Goal: Find specific page/section: Find specific page/section

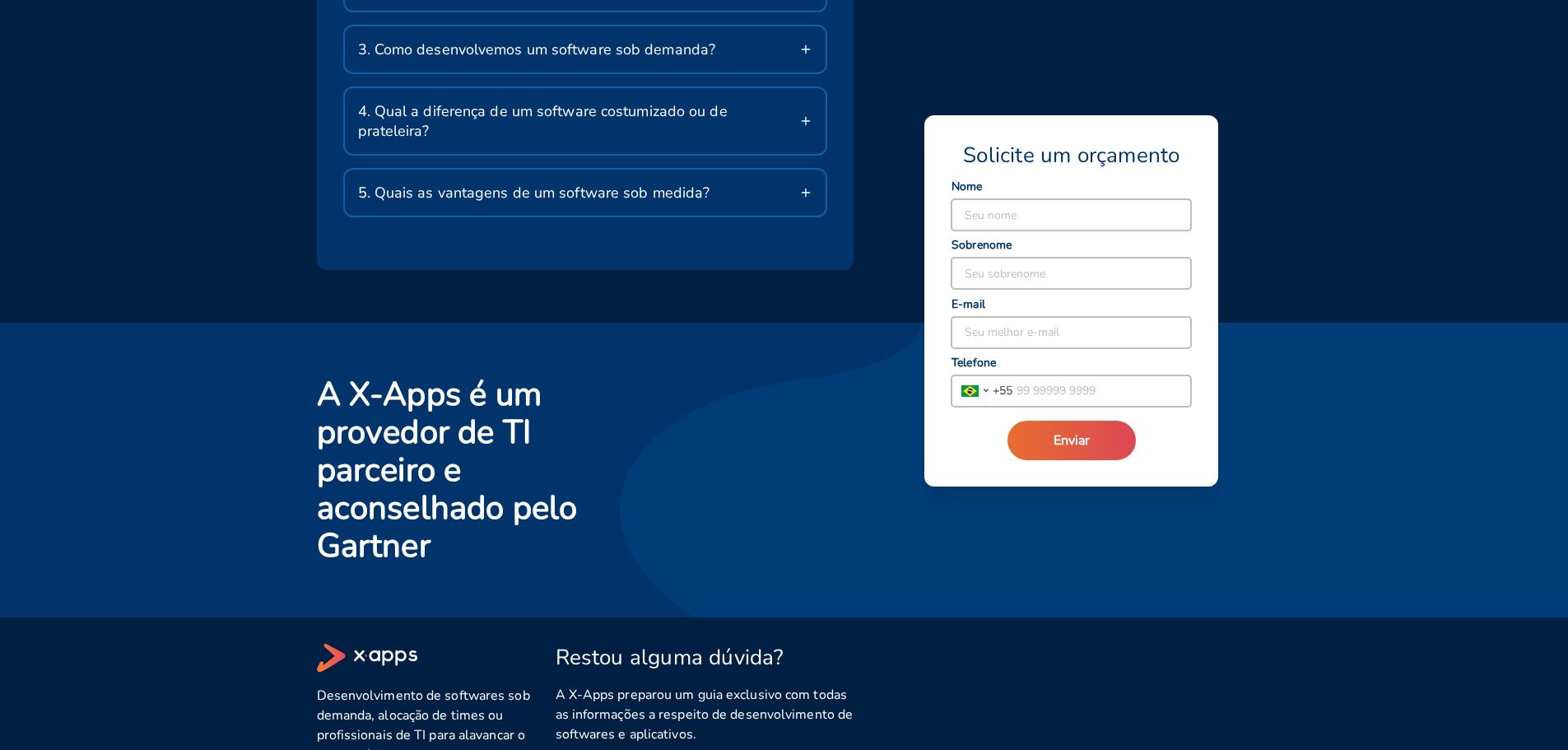
scroll to position [2992, 0]
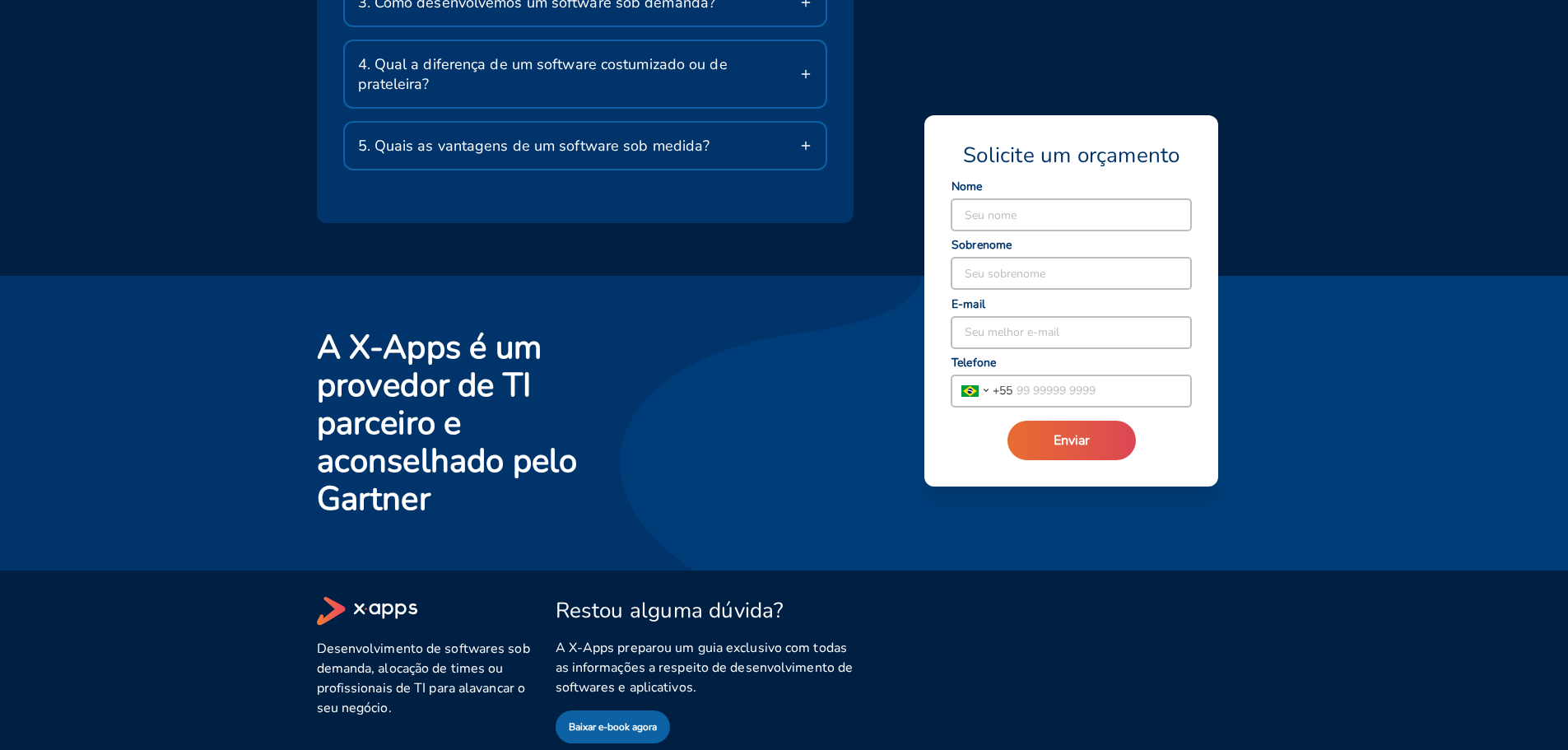
click at [1394, 217] on div "Dúvidas Frequentes 1. O que faz a X-Apps? Somos especialistas em desenvolviment…" at bounding box center [784, 2] width 1568 height 548
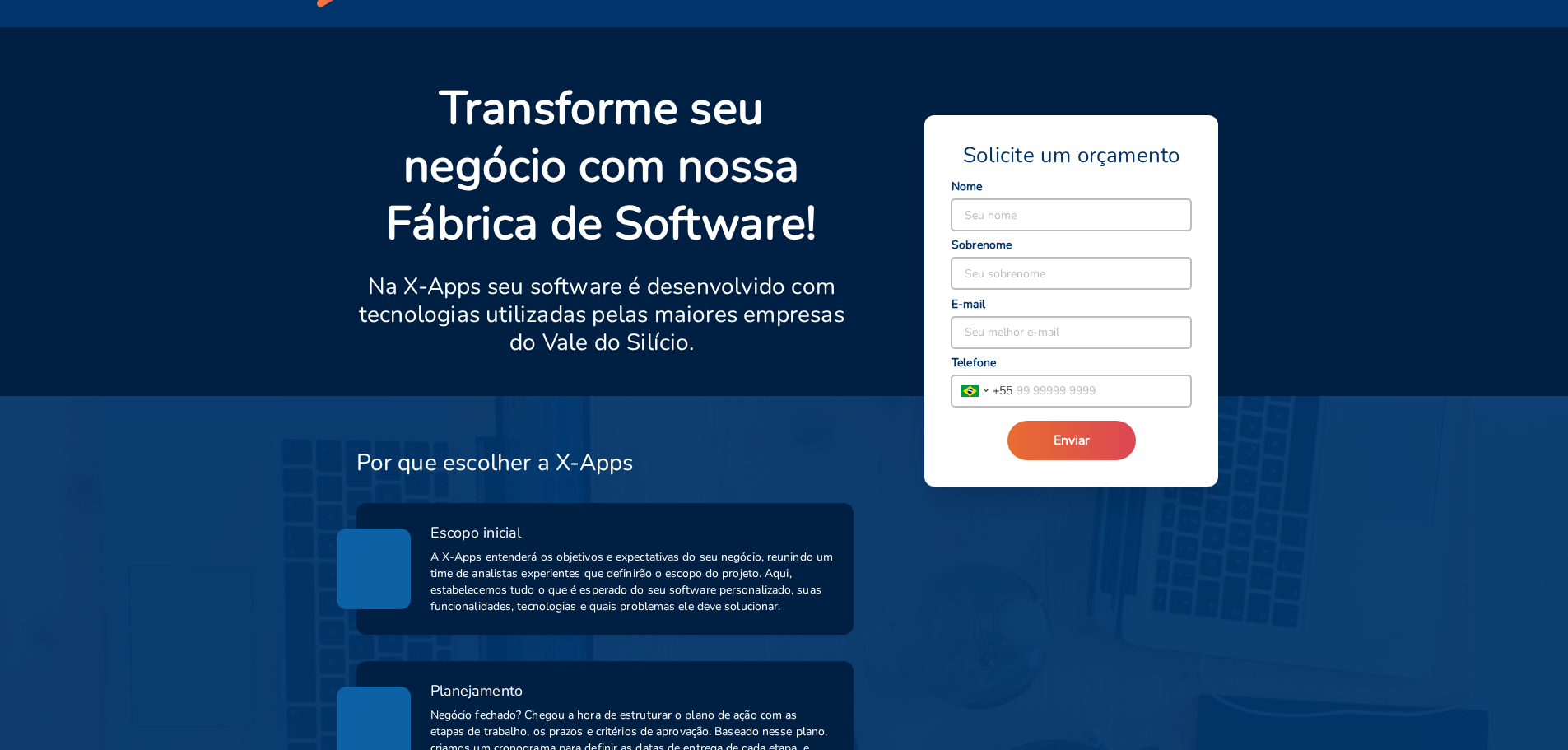
scroll to position [0, 0]
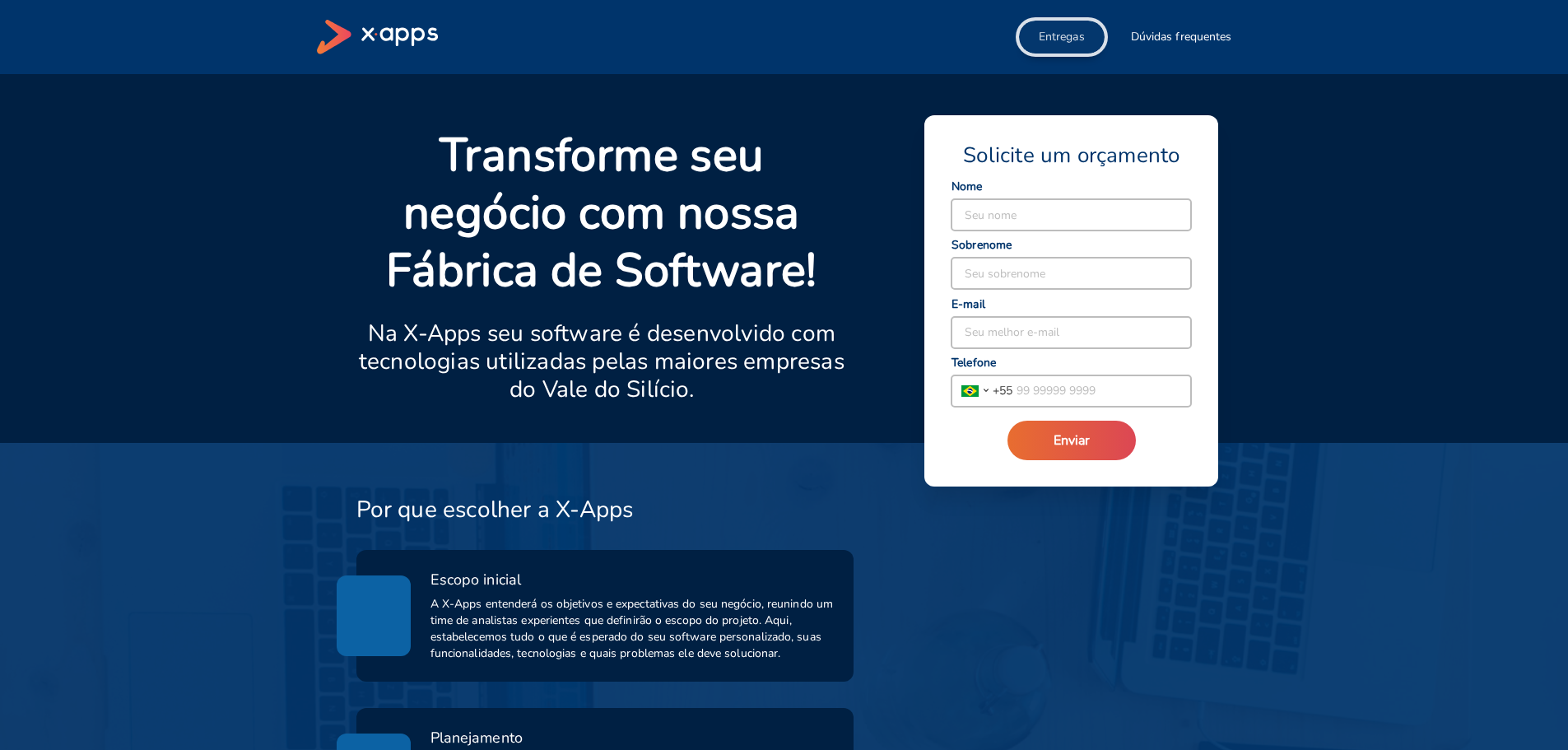
click at [1068, 42] on span "Entregas" at bounding box center [1062, 36] width 46 height 16
